Goal: Navigation & Orientation: Find specific page/section

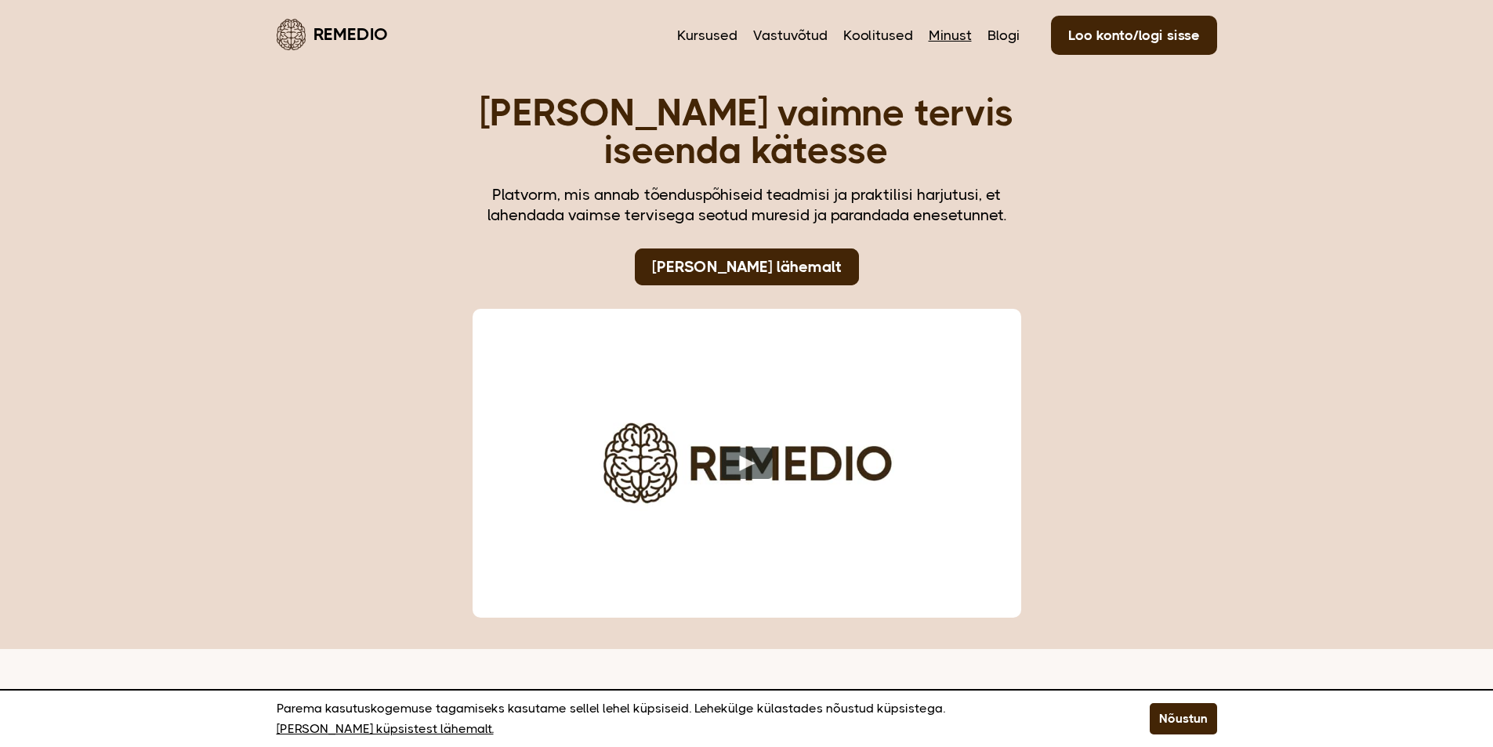
click at [960, 36] on link "Minust" at bounding box center [950, 35] width 43 height 20
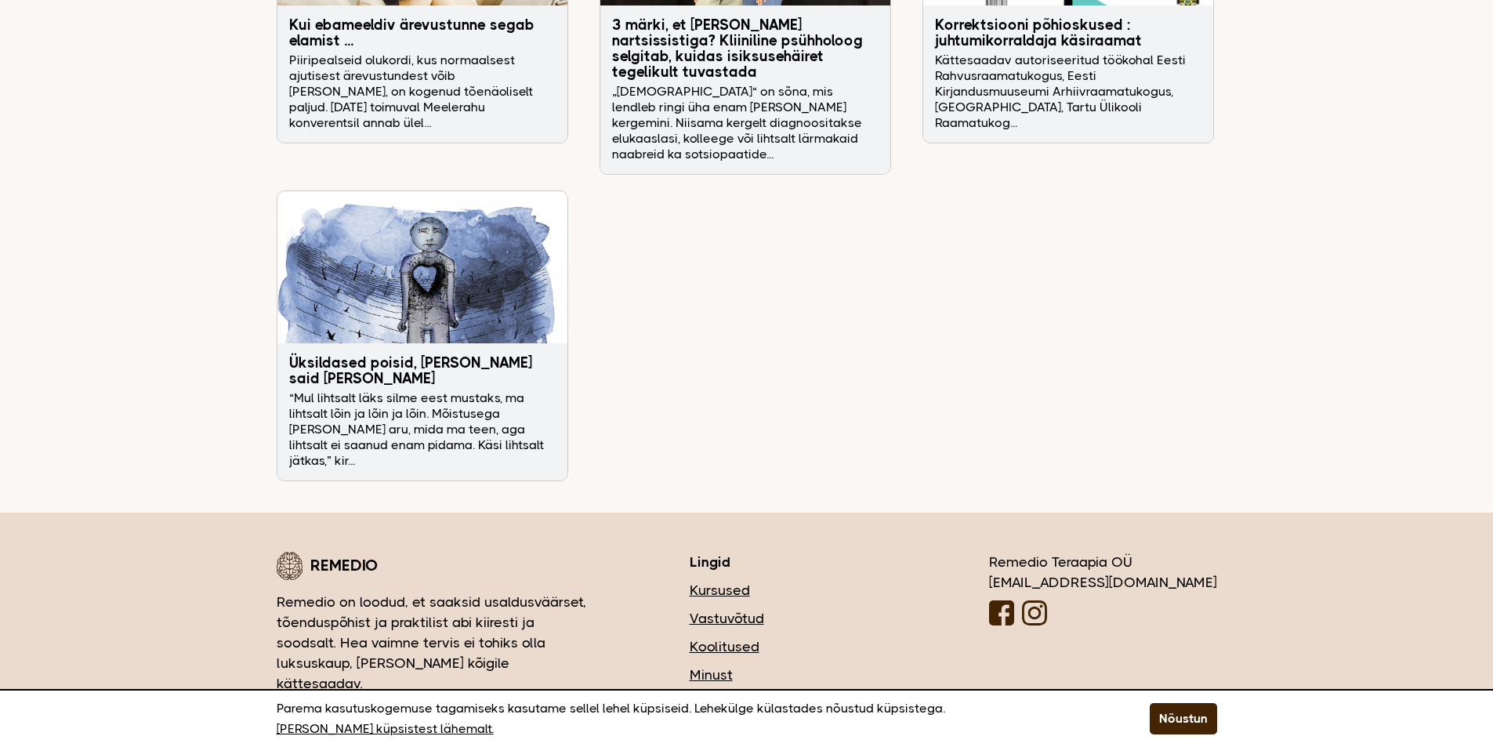
scroll to position [5025, 0]
click at [820, 578] on nav "Kursused Vastuvõtud Koolitused Minust Blogi Loo konto/logi sisse Korduma kippuv…" at bounding box center [792, 687] width 205 height 218
click at [820, 606] on link "Vastuvõtud" at bounding box center [792, 616] width 205 height 20
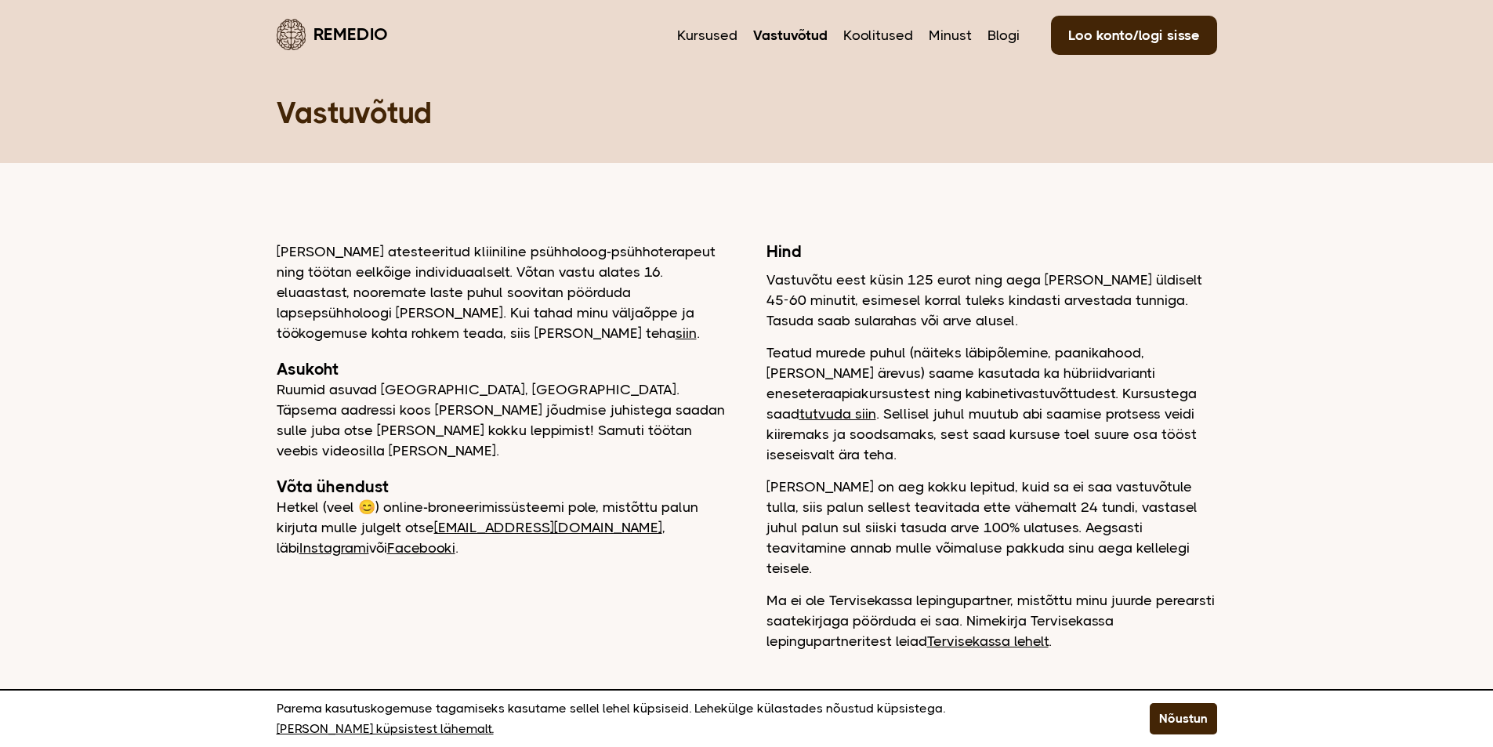
click at [350, 38] on link "Remedio" at bounding box center [332, 34] width 111 height 37
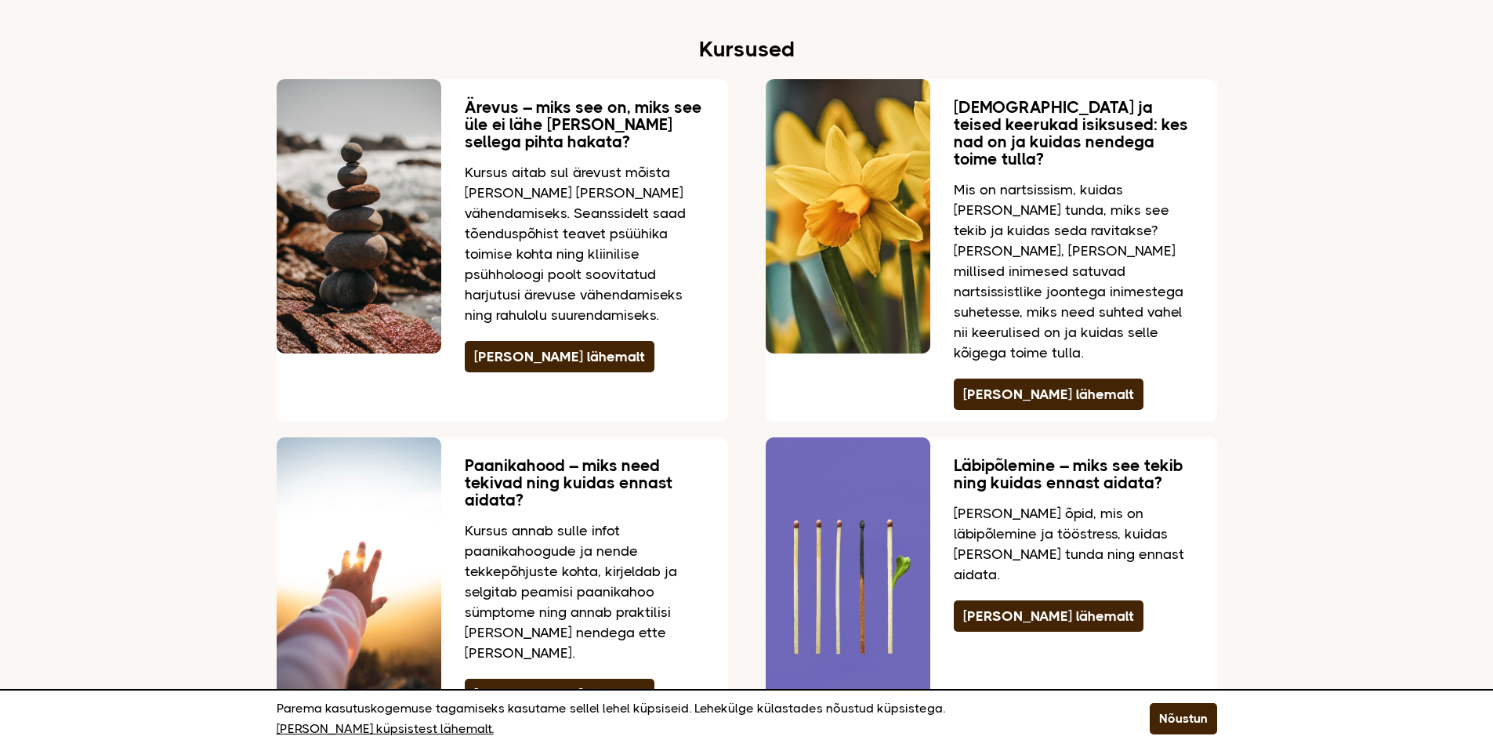
scroll to position [2116, 0]
